Goal: Information Seeking & Learning: Learn about a topic

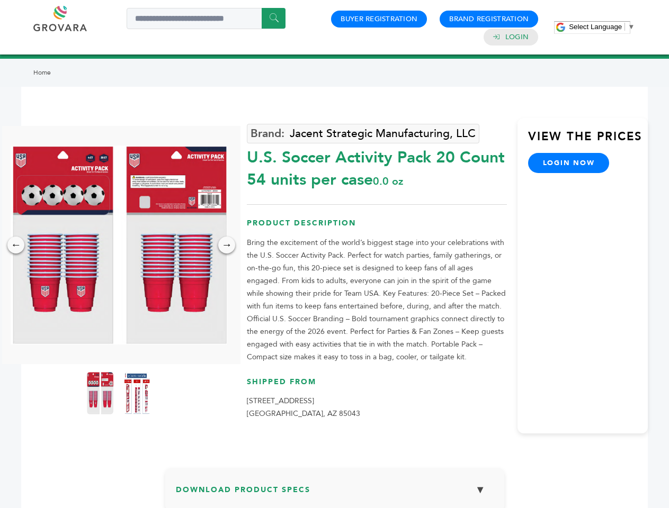
click at [602, 26] on span "Select Language" at bounding box center [595, 27] width 53 height 8
click at [119, 245] on img at bounding box center [119, 245] width 217 height 199
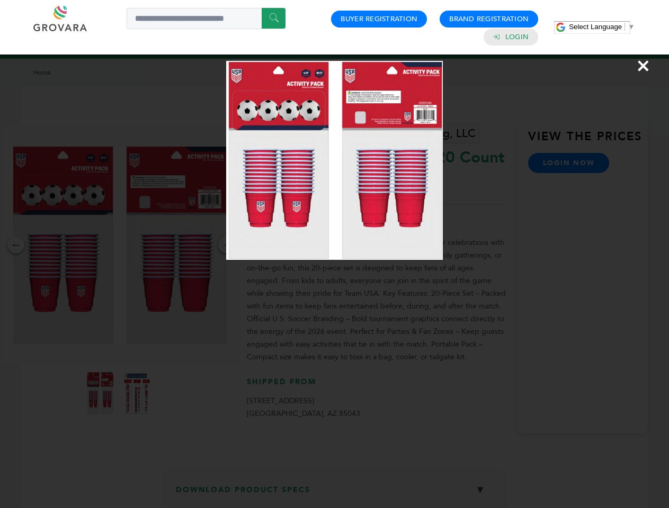
click at [16, 245] on div "×" at bounding box center [334, 254] width 669 height 508
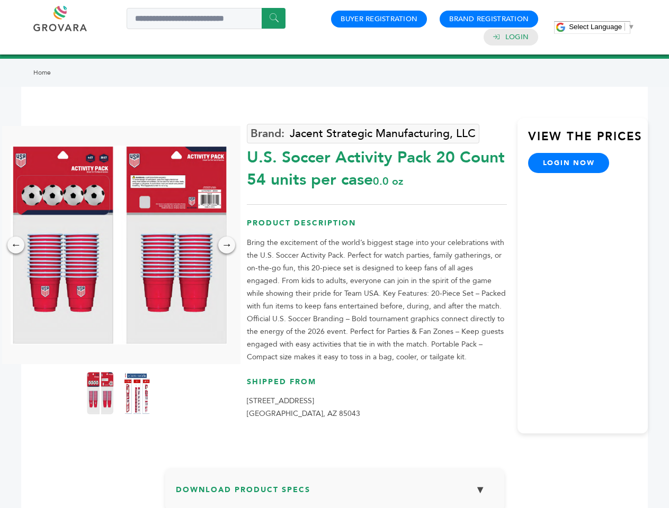
click at [227, 245] on div "→" at bounding box center [226, 245] width 17 height 17
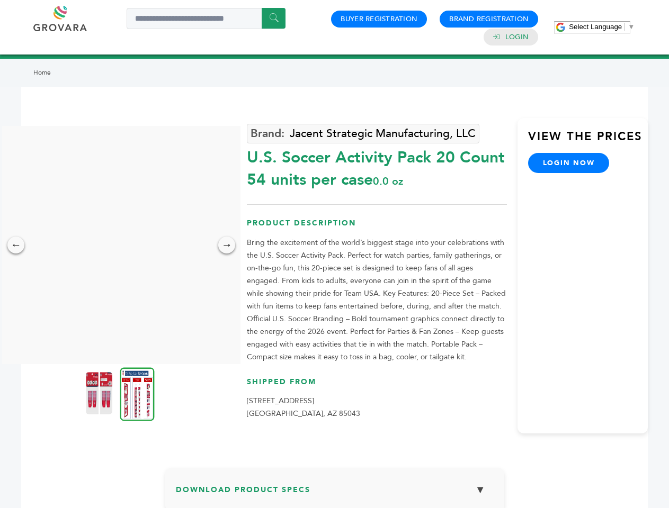
click at [100, 394] on img at bounding box center [99, 393] width 26 height 42
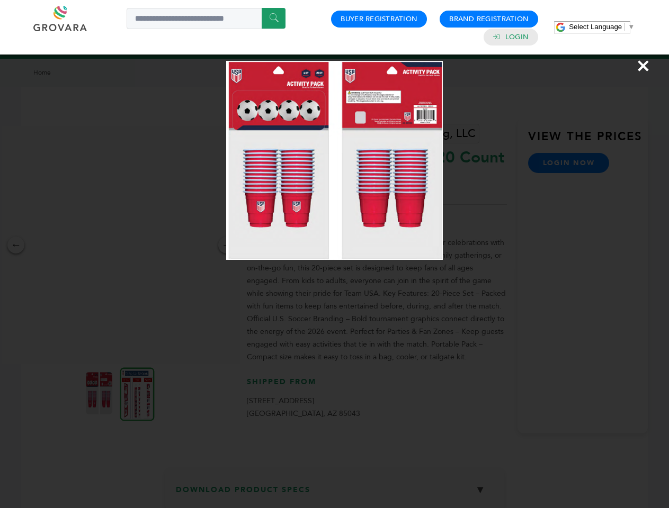
click at [137, 394] on div "×" at bounding box center [334, 254] width 669 height 508
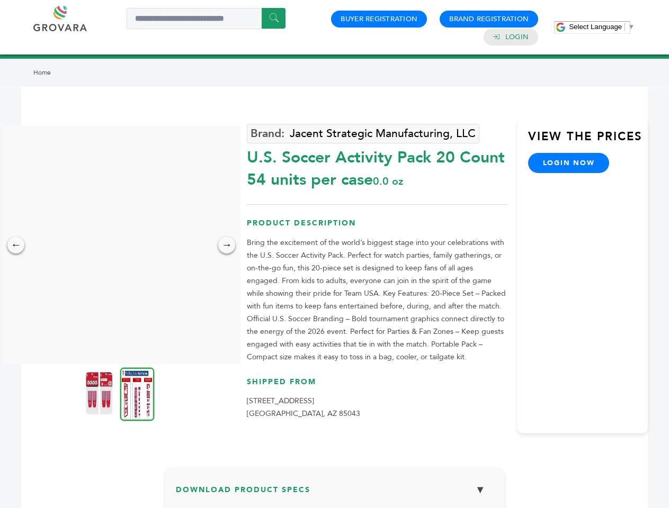
click at [335, 494] on h3 "Download Product Specs ▼" at bounding box center [335, 494] width 318 height 31
